Goal: Task Accomplishment & Management: Use online tool/utility

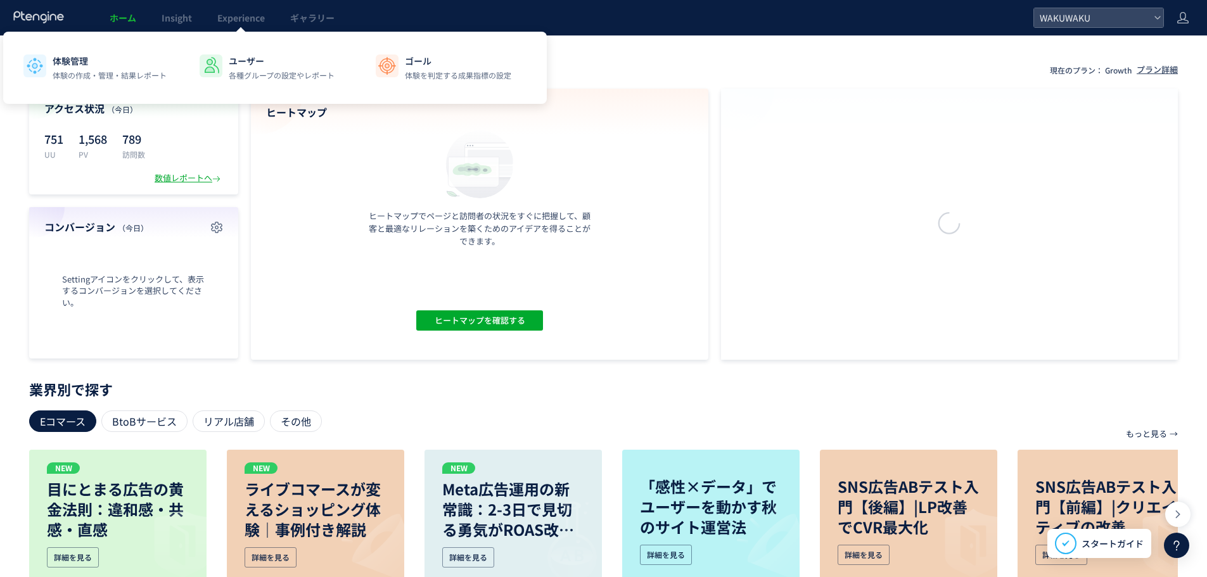
click at [259, 25] on link "Experience" at bounding box center [241, 17] width 73 height 35
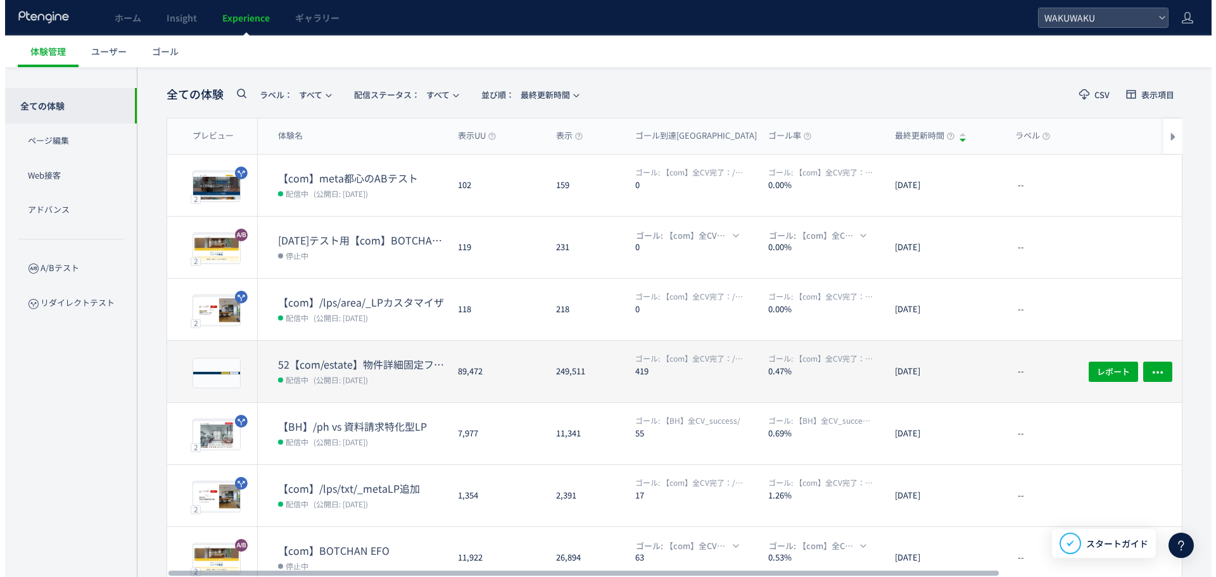
scroll to position [63, 0]
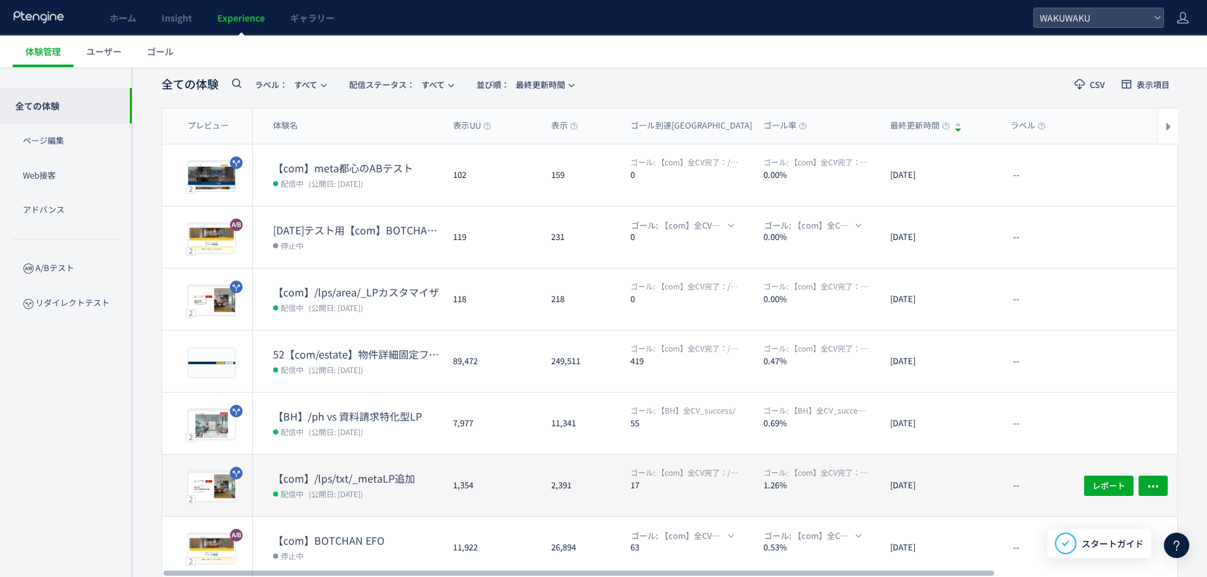
click at [376, 477] on dt "【com】/lps/txt/_metaLP追加" at bounding box center [358, 478] width 170 height 15
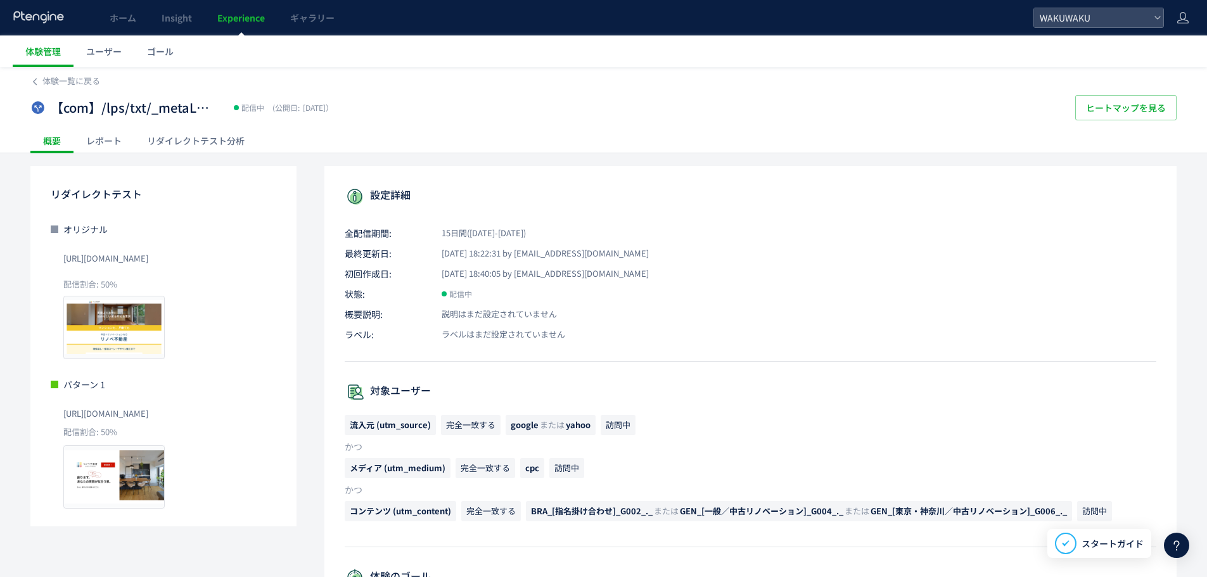
click at [177, 136] on div "リダイレクトテスト分析" at bounding box center [195, 140] width 123 height 25
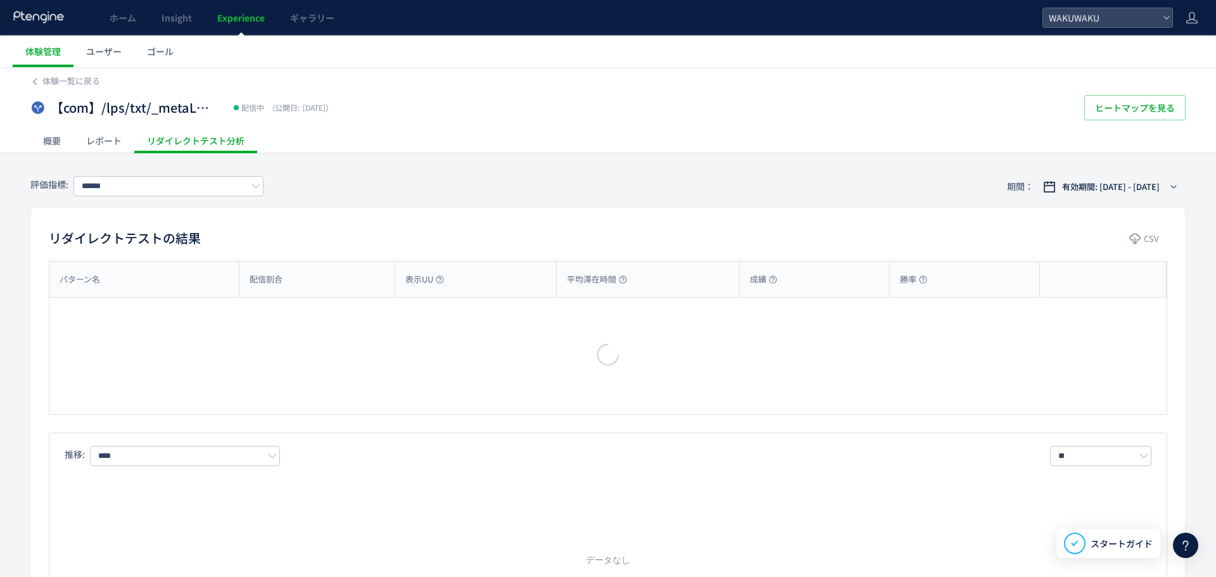
type input "**********"
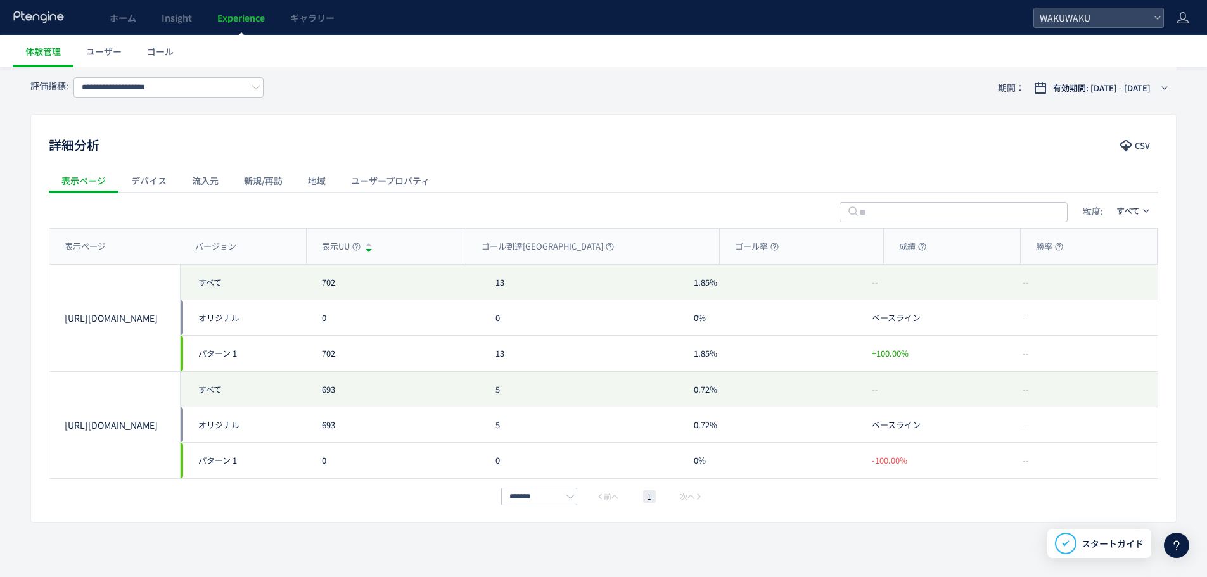
scroll to position [563, 0]
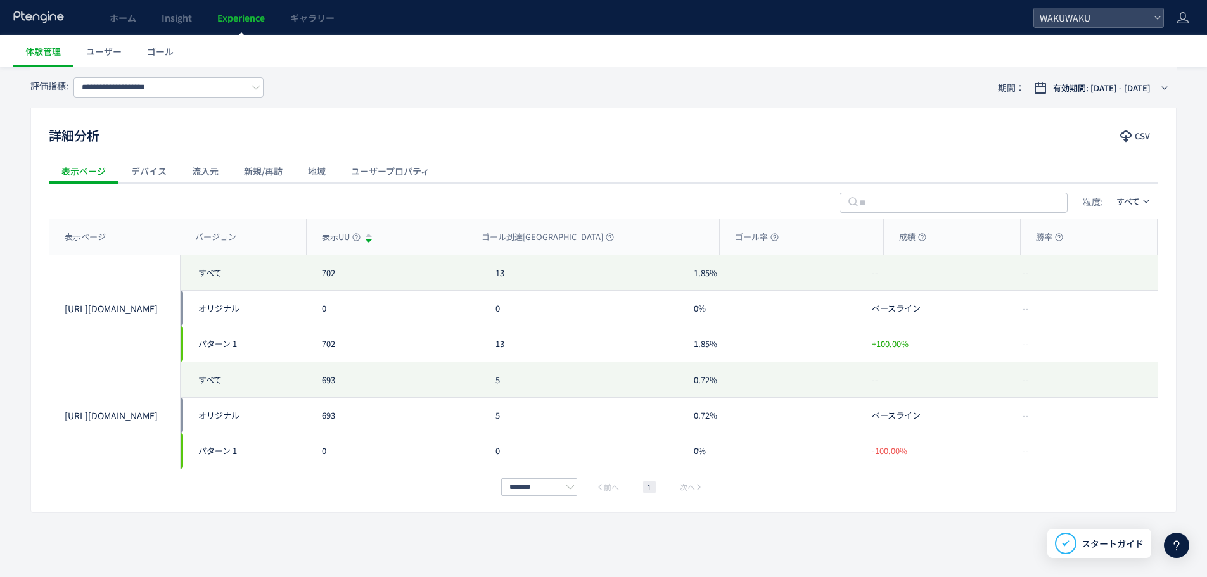
click at [210, 180] on div "流入元" at bounding box center [205, 170] width 52 height 25
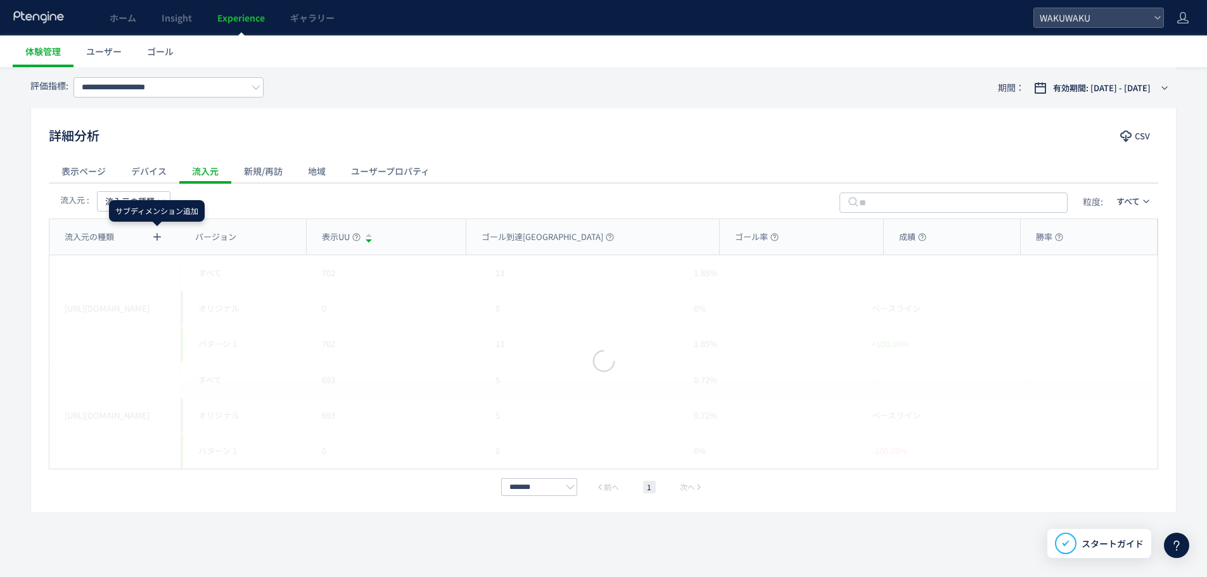
scroll to position [456, 0]
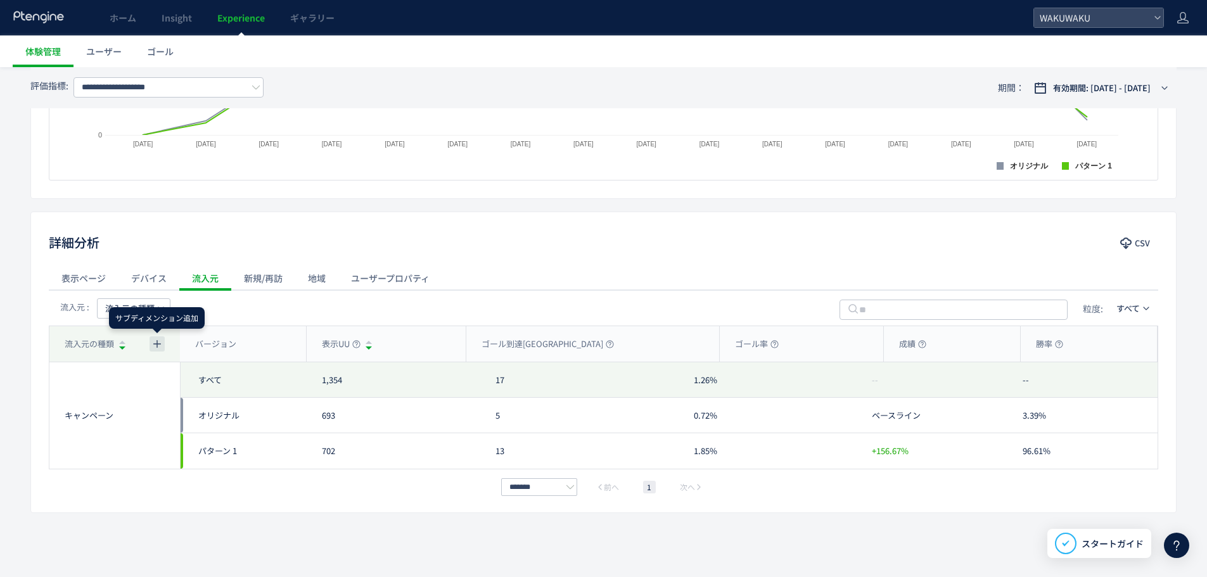
click at [153, 348] on icon "button" at bounding box center [157, 344] width 10 height 10
click at [157, 396] on icon at bounding box center [161, 395] width 8 height 8
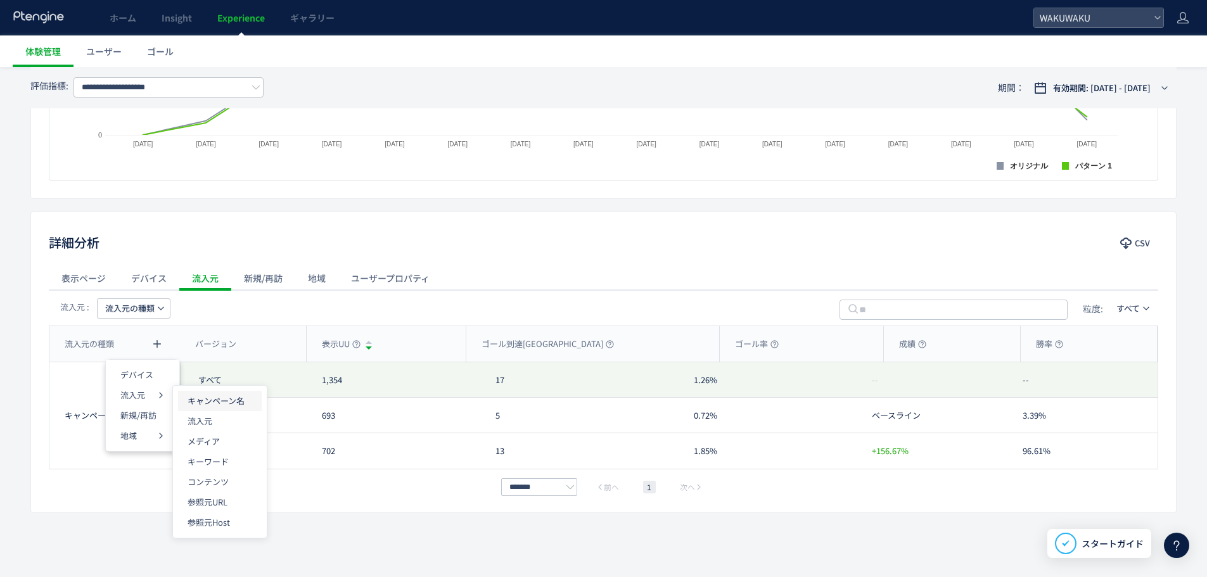
click at [206, 409] on p "キャンペーン名" at bounding box center [220, 401] width 65 height 20
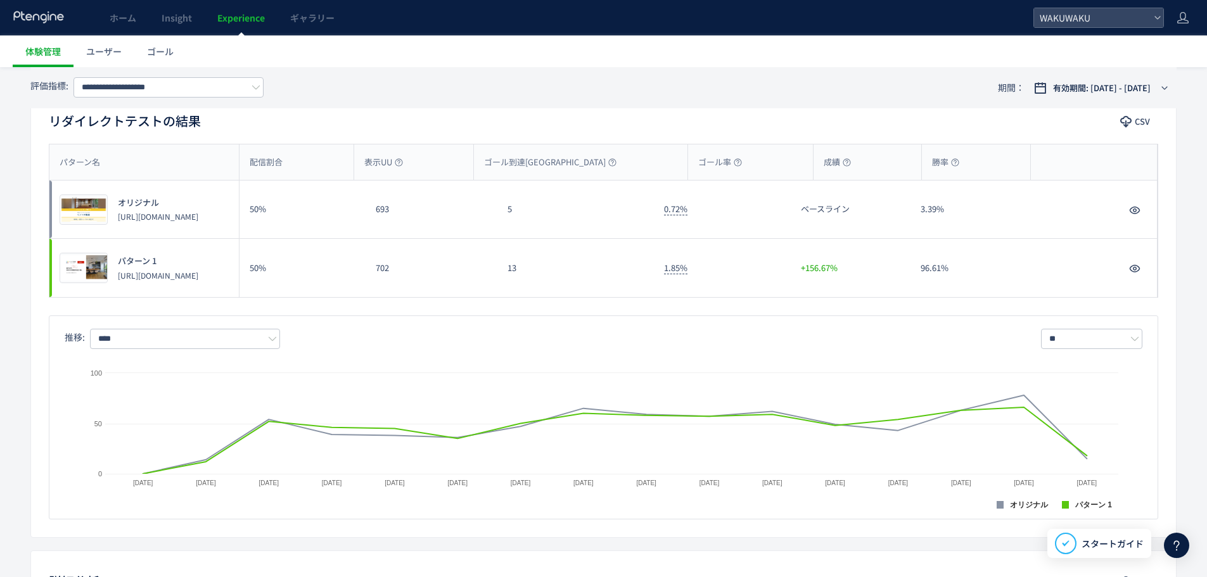
scroll to position [0, 0]
